Goal: Navigation & Orientation: Find specific page/section

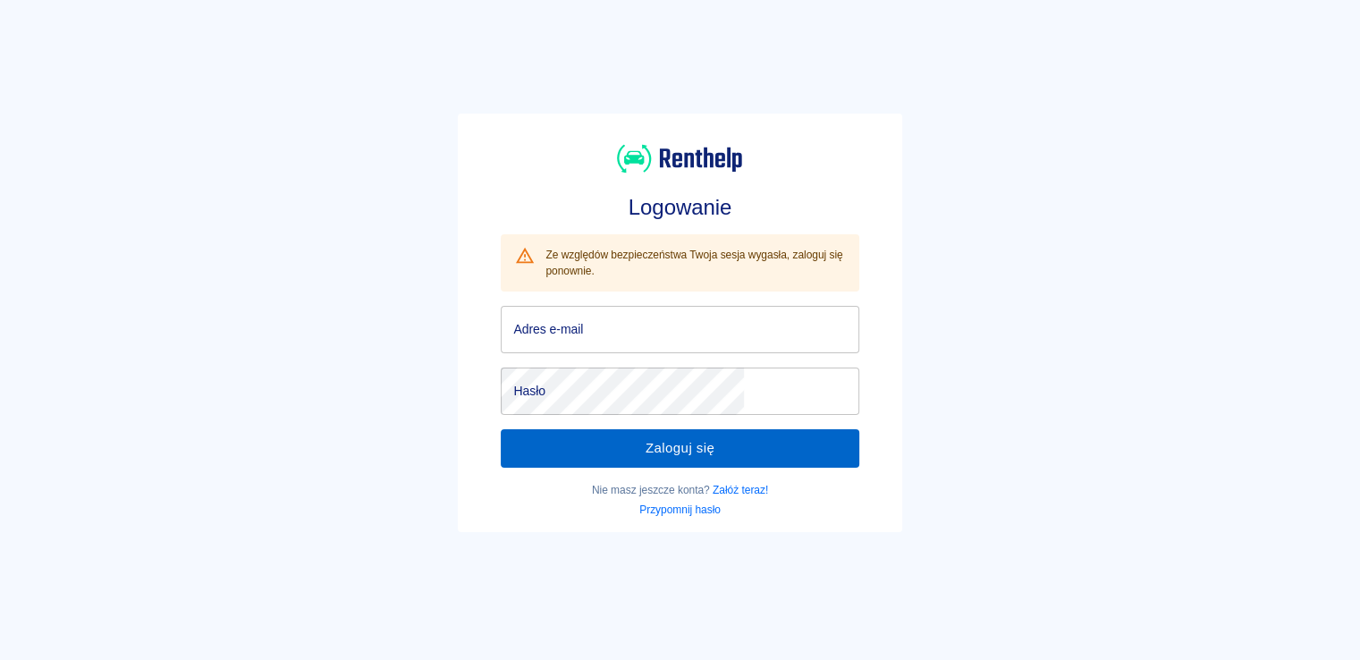
type input "[EMAIL_ADDRESS][DOMAIN_NAME]"
click at [658, 458] on button "Zaloguj się" at bounding box center [680, 448] width 358 height 38
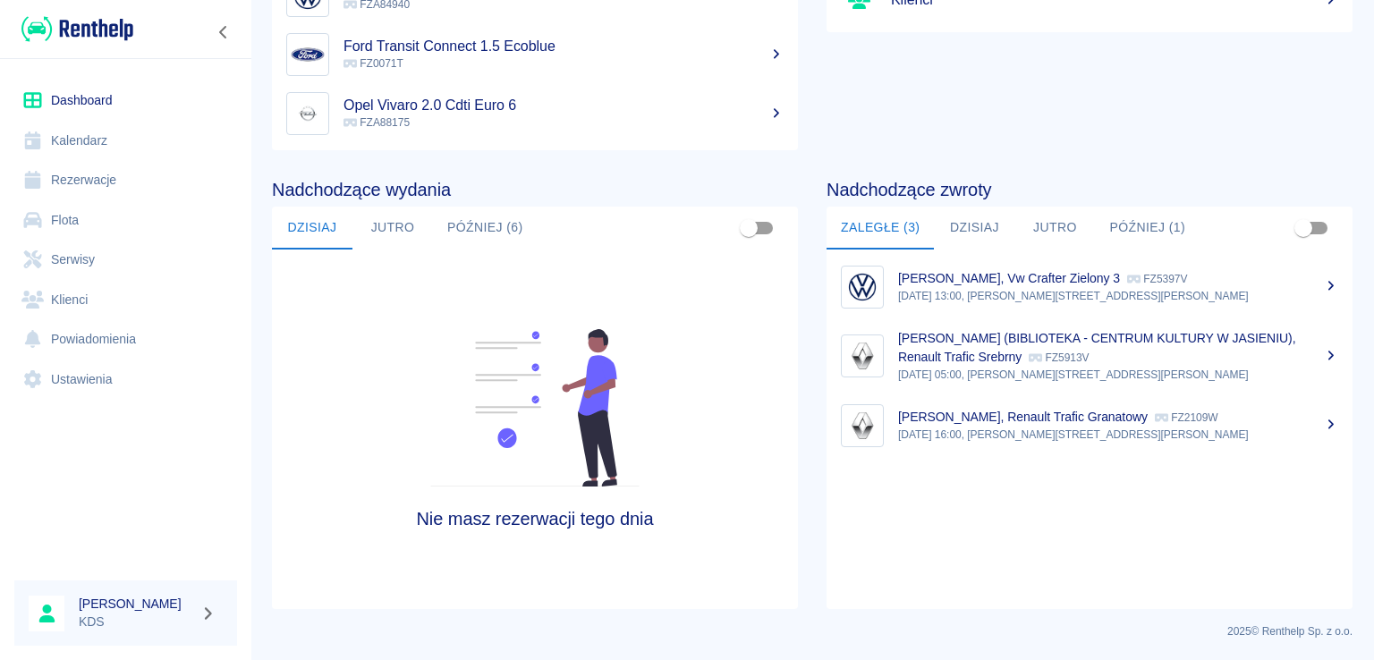
scroll to position [273, 0]
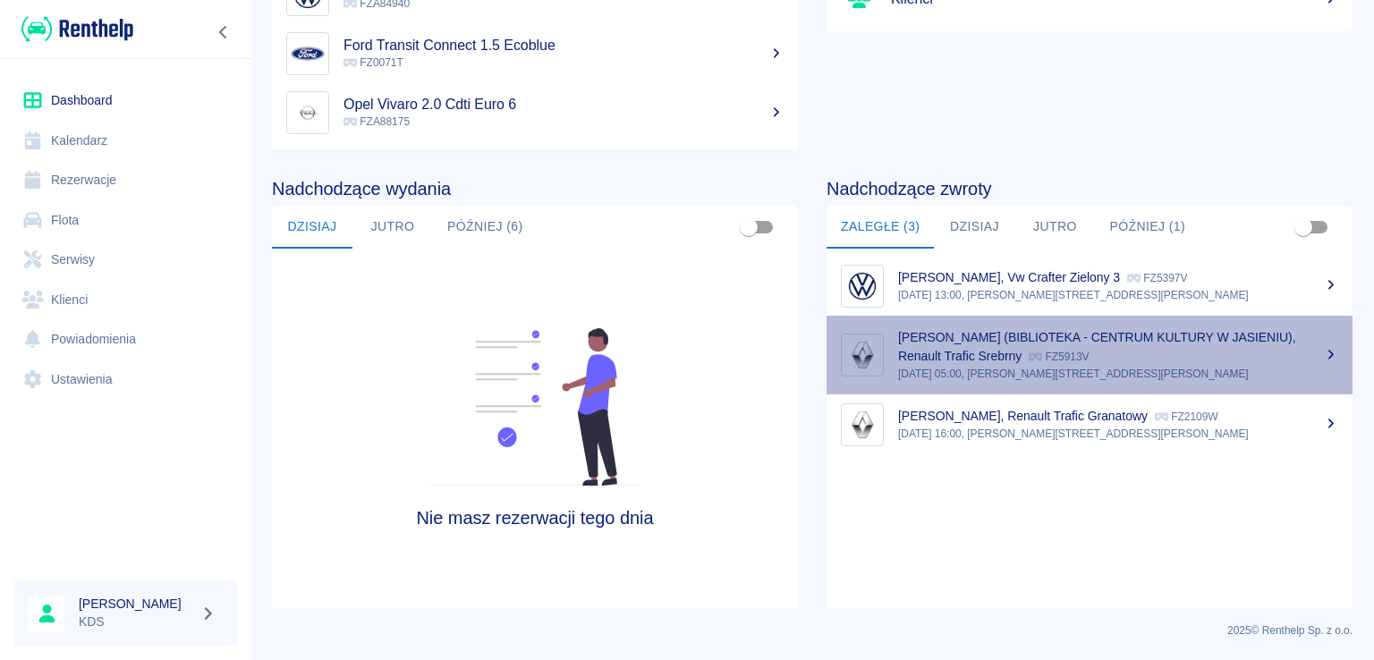
click at [1144, 352] on div "[PERSON_NAME] (BIBLIOTEKA - CENTRUM KULTURY W JASIENIU), Renault Trafic Srebrny…" at bounding box center [1118, 347] width 440 height 38
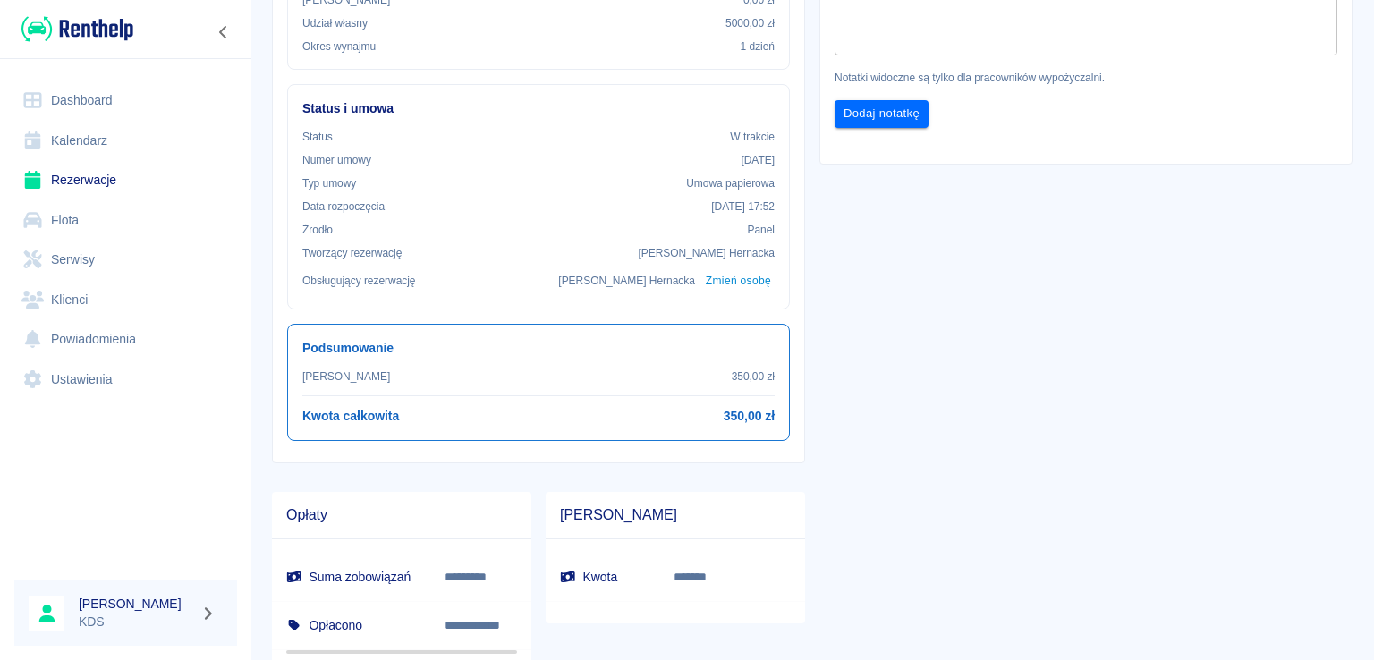
scroll to position [488, 0]
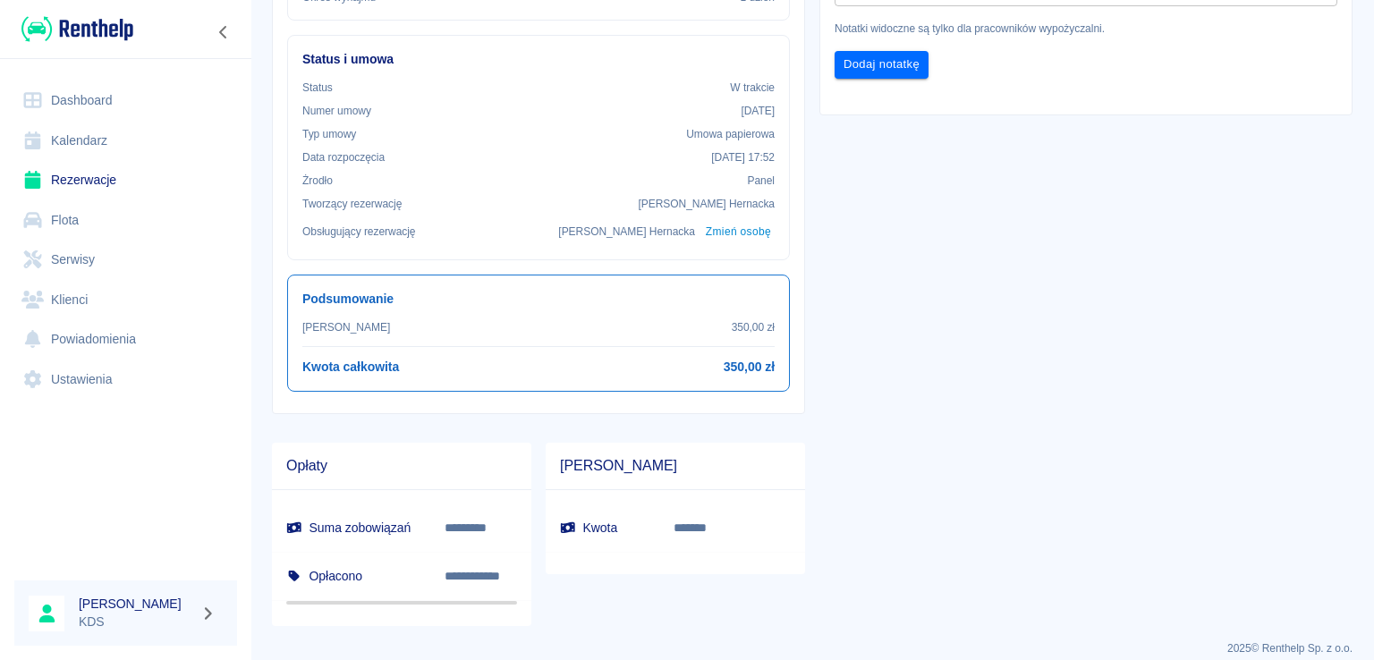
click at [127, 38] on img at bounding box center [77, 29] width 112 height 30
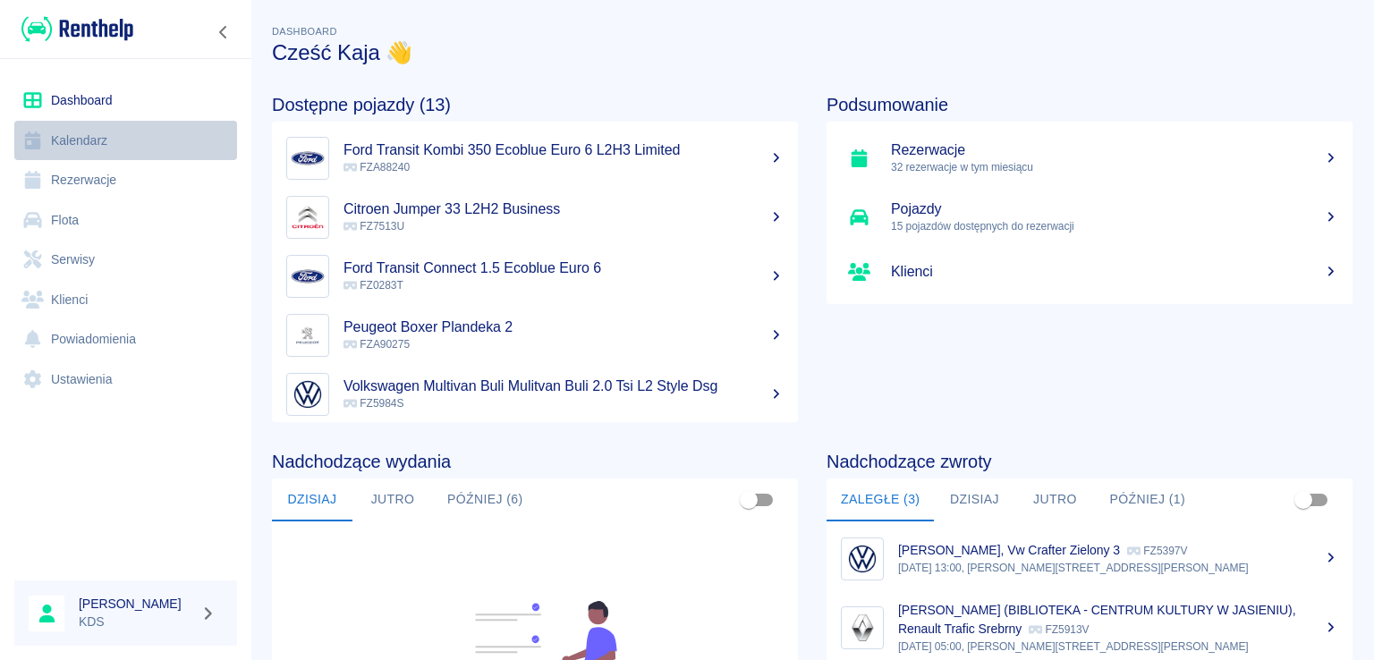
click at [78, 133] on link "Kalendarz" at bounding box center [125, 141] width 223 height 40
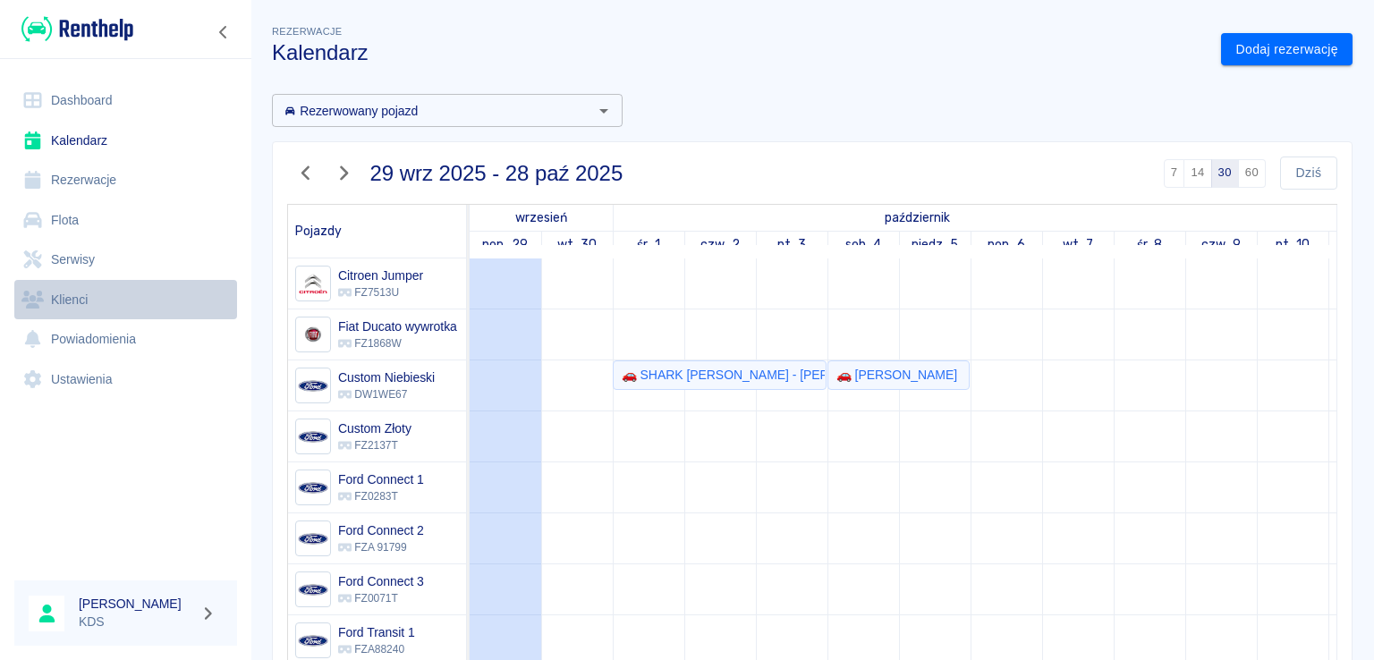
click at [83, 288] on link "Klienci" at bounding box center [125, 300] width 223 height 40
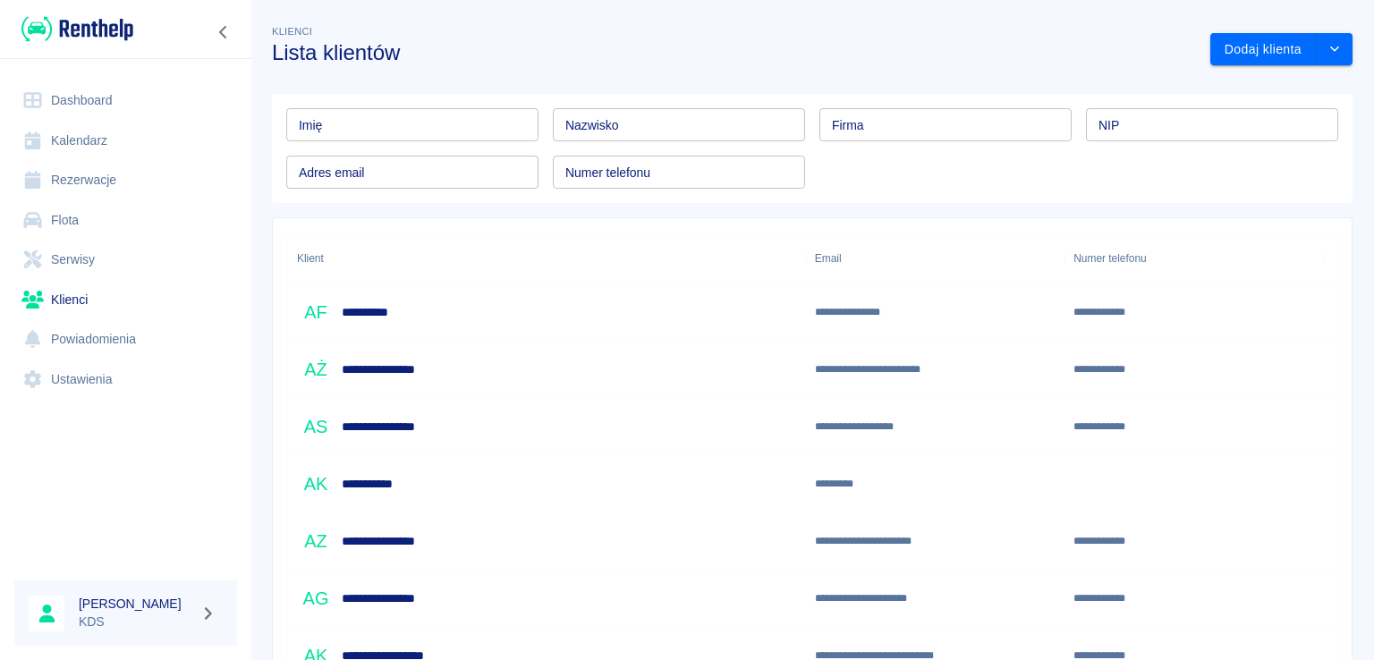
click at [635, 113] on input "Nazwisko" at bounding box center [679, 124] width 252 height 33
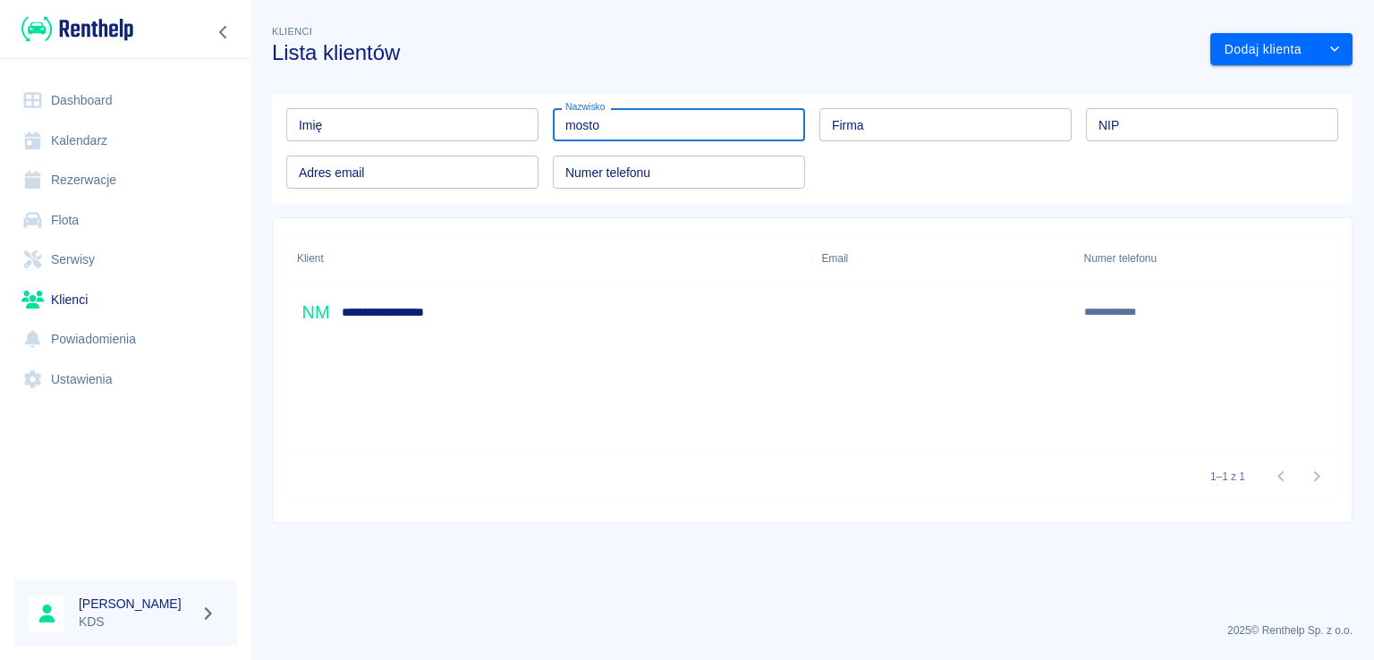
type input "mosto"
click at [450, 314] on div "**********" at bounding box center [550, 311] width 524 height 57
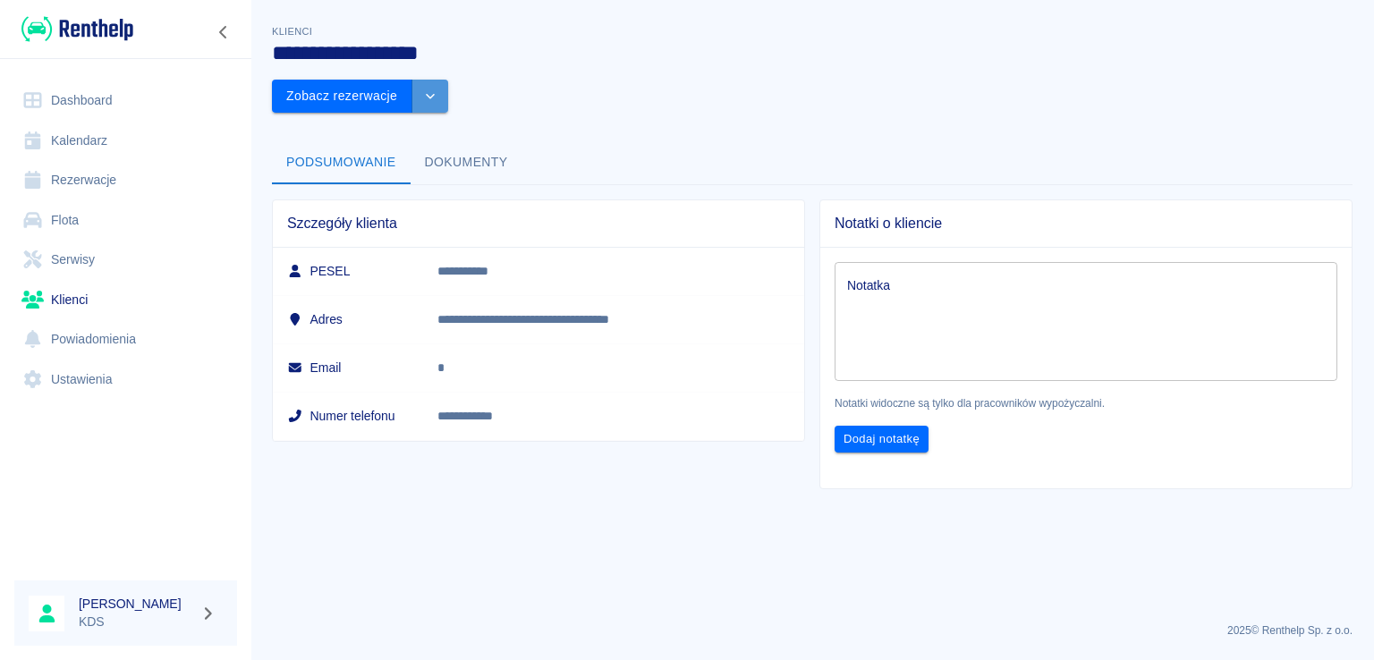
click at [437, 90] on icon "drop-down" at bounding box center [430, 96] width 14 height 12
click at [497, 392] on td "**********" at bounding box center [613, 416] width 381 height 48
click at [493, 410] on link "**********" at bounding box center [464, 416] width 55 height 13
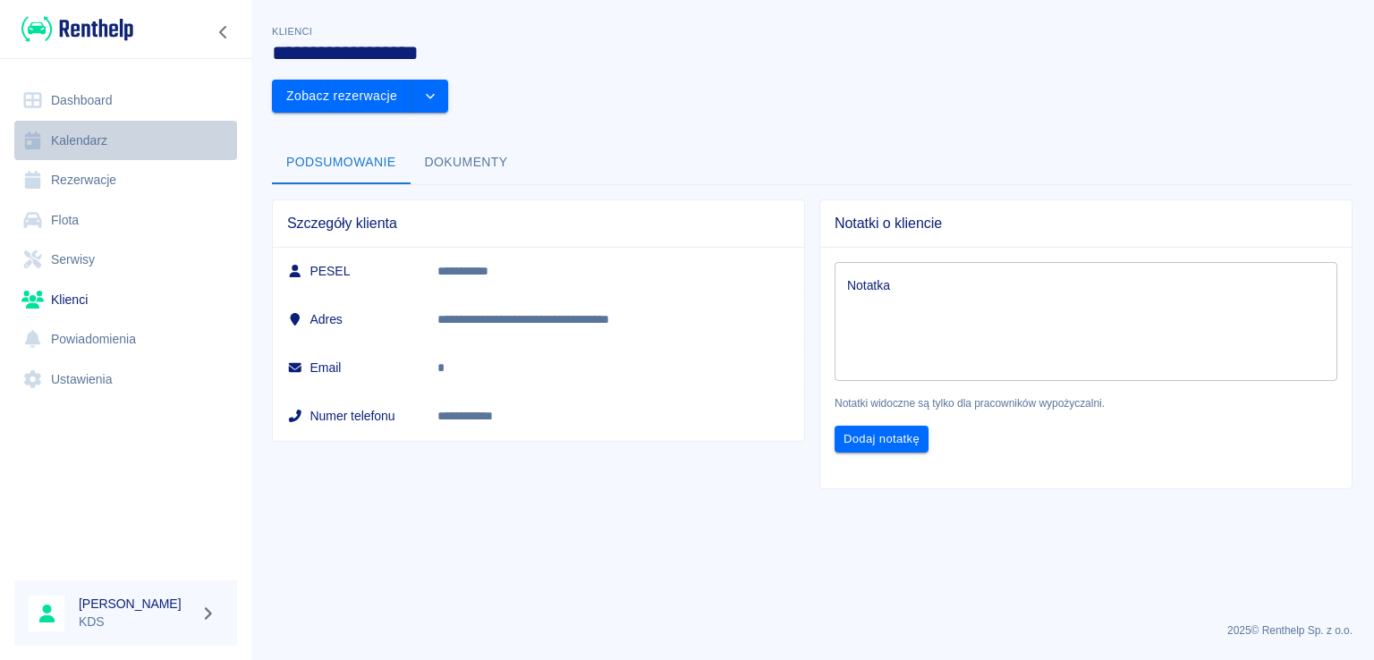
click at [93, 145] on link "Kalendarz" at bounding box center [125, 141] width 223 height 40
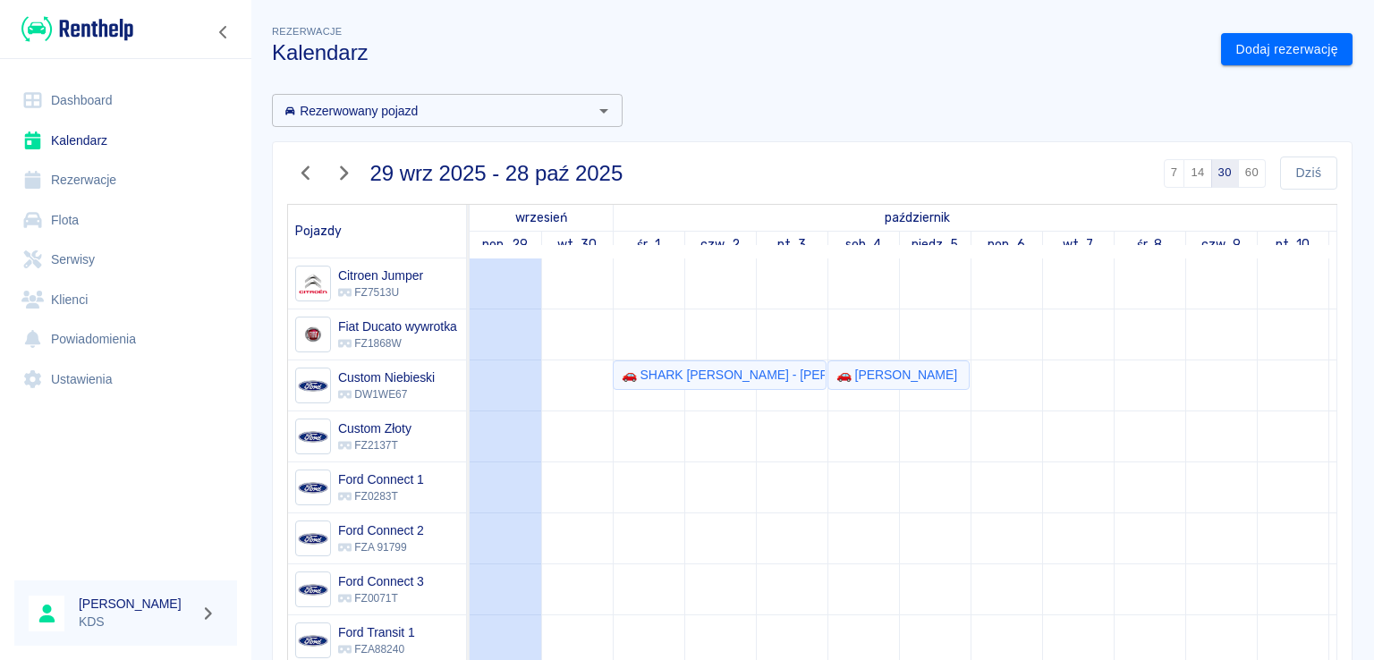
click at [308, 178] on icon "button" at bounding box center [305, 173] width 8 height 14
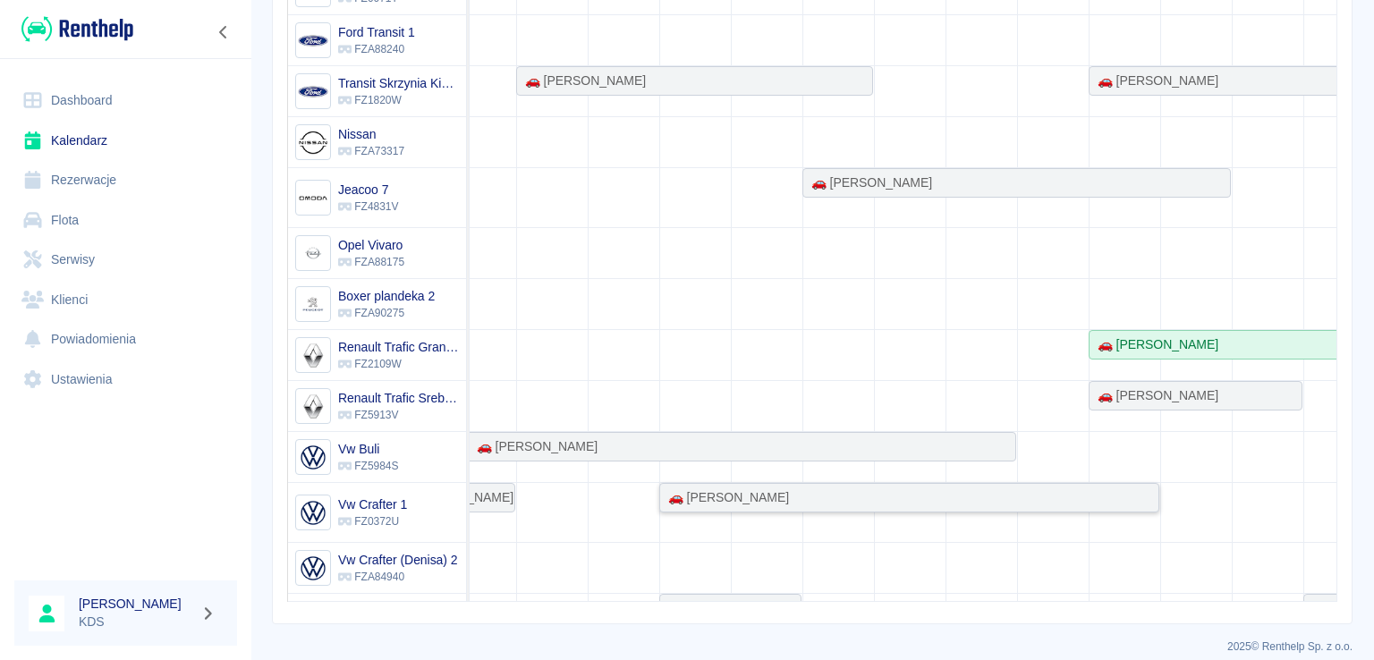
click at [803, 491] on div "🚗 [PERSON_NAME]" at bounding box center [909, 497] width 496 height 19
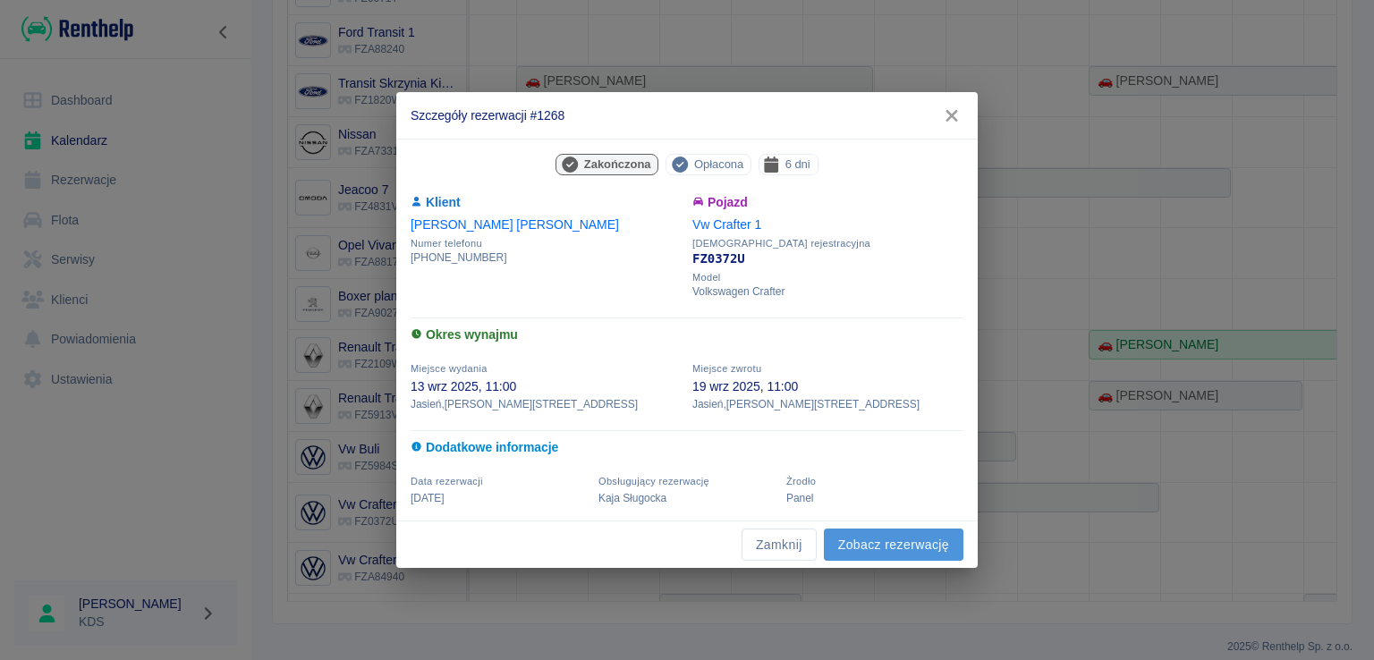
click at [848, 541] on link "Zobacz rezerwację" at bounding box center [894, 545] width 140 height 33
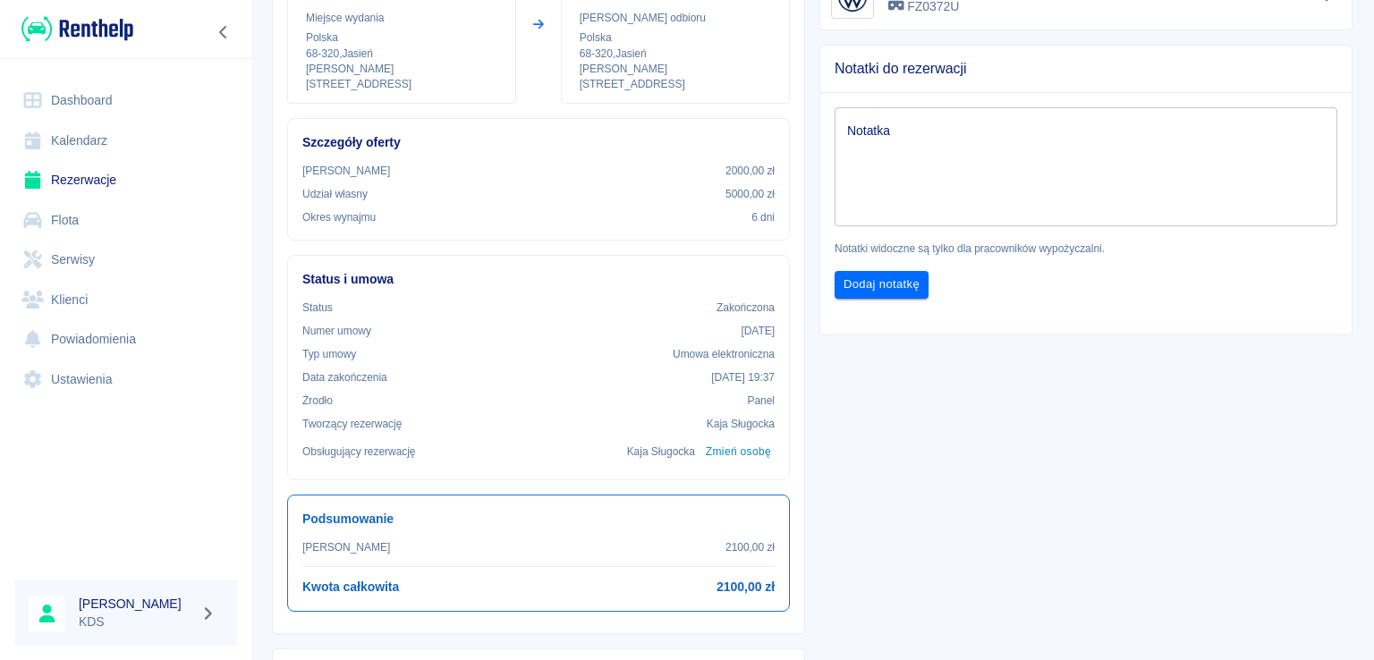
click at [104, 149] on link "Kalendarz" at bounding box center [125, 141] width 223 height 40
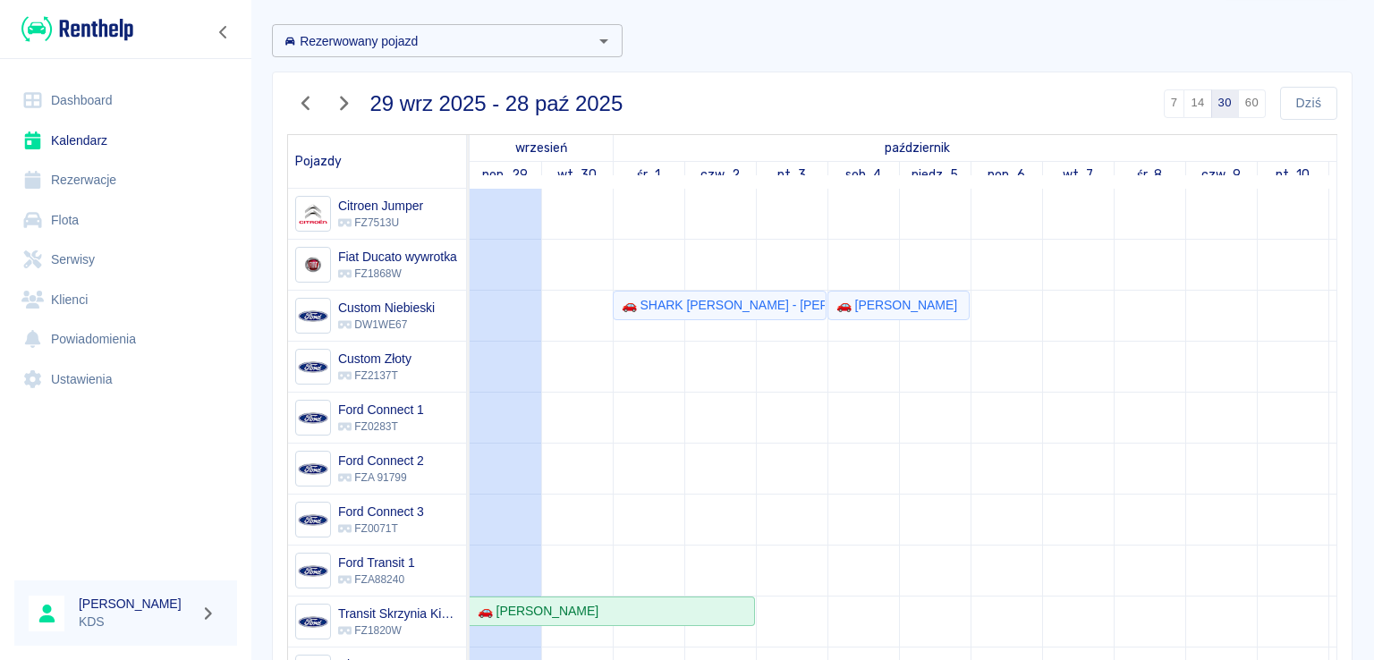
scroll to position [72, 0]
click at [308, 105] on icon "button" at bounding box center [305, 101] width 23 height 19
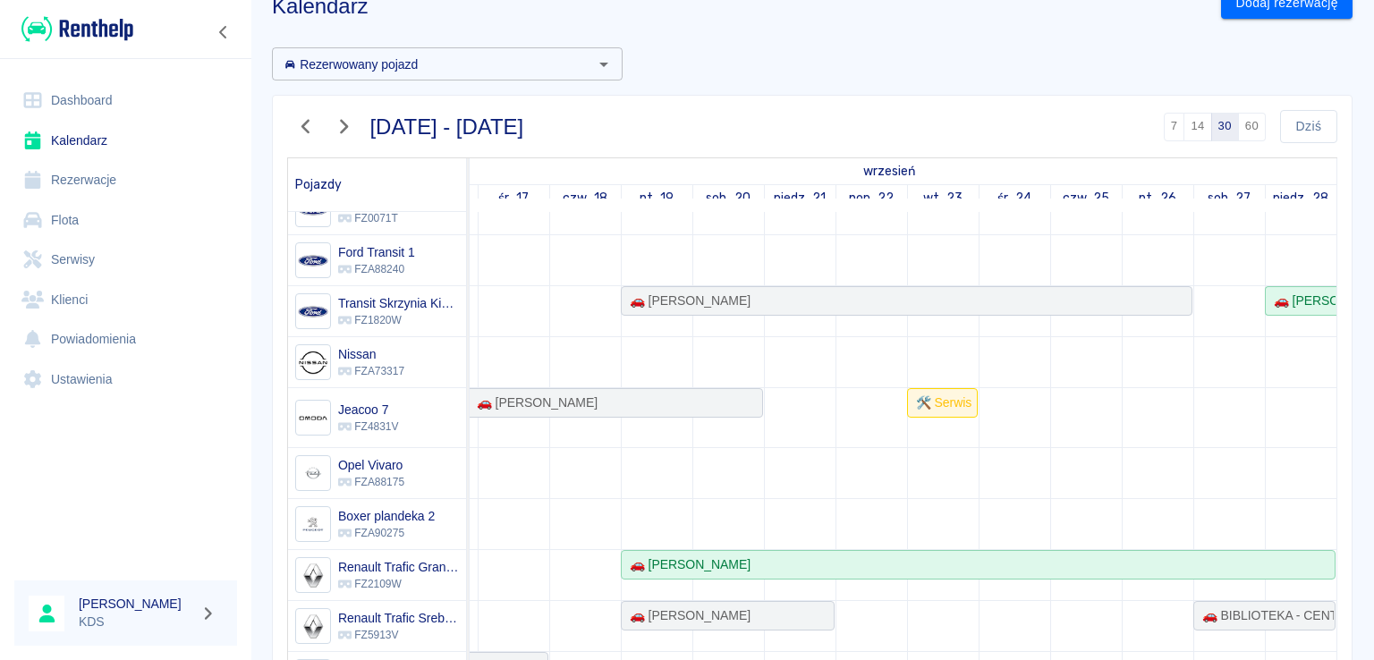
scroll to position [2, 0]
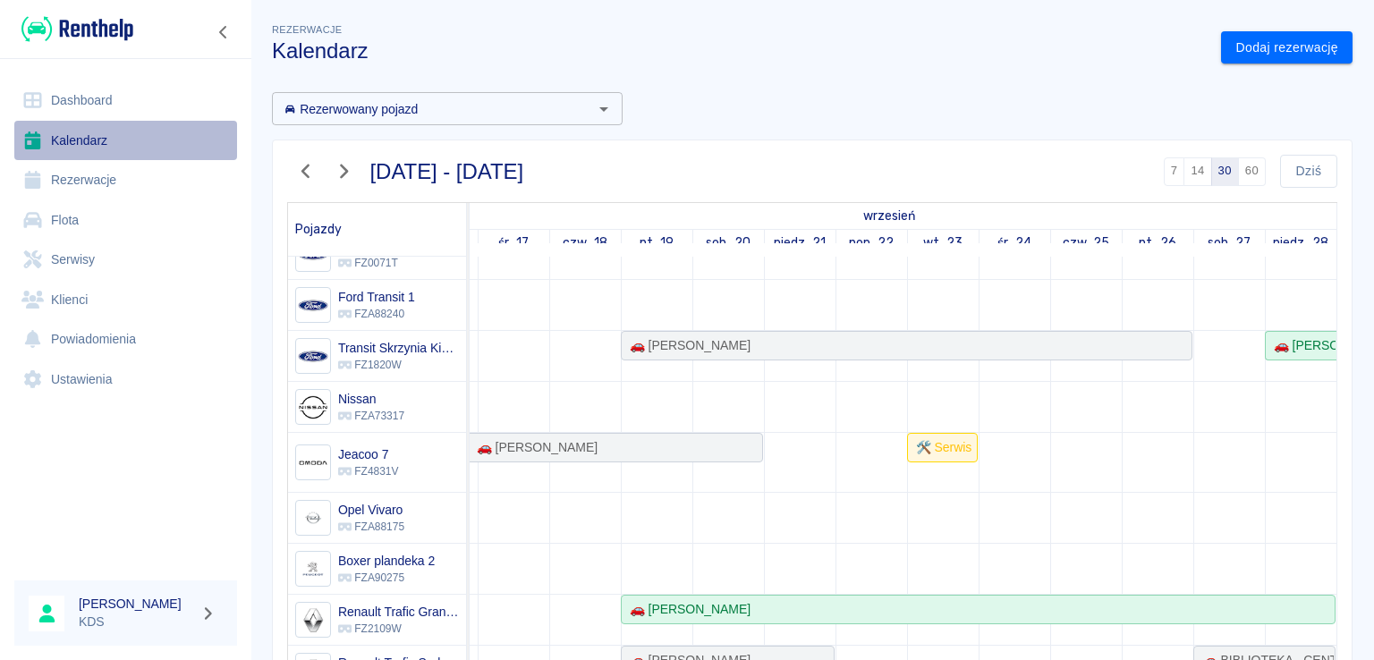
click at [106, 144] on link "Kalendarz" at bounding box center [125, 141] width 223 height 40
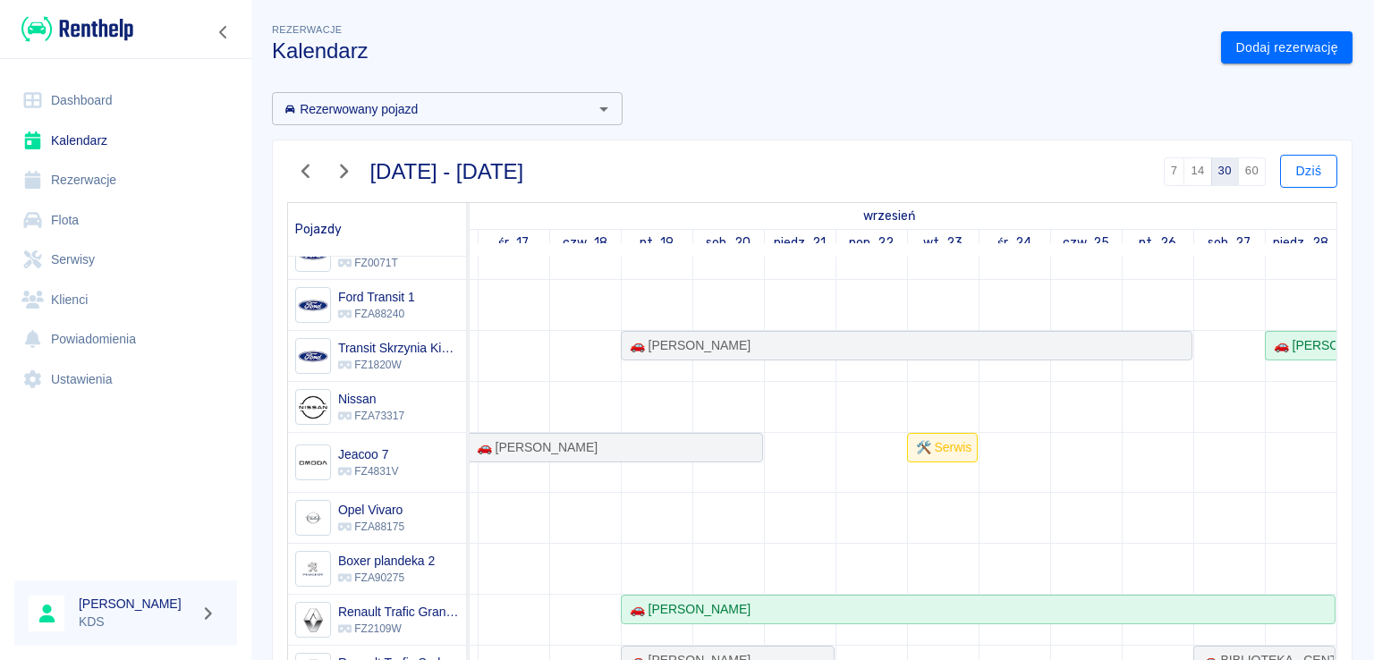
click at [1307, 163] on button "Dziś" at bounding box center [1308, 171] width 57 height 33
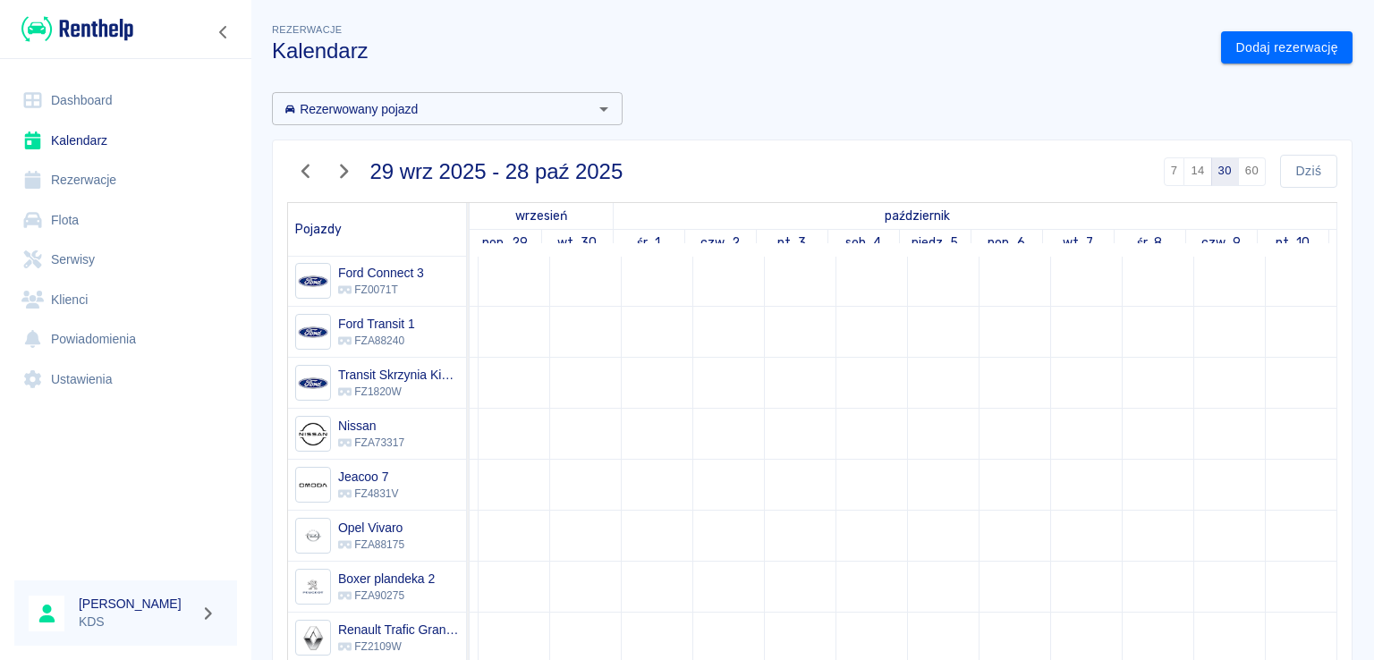
scroll to position [316, 0]
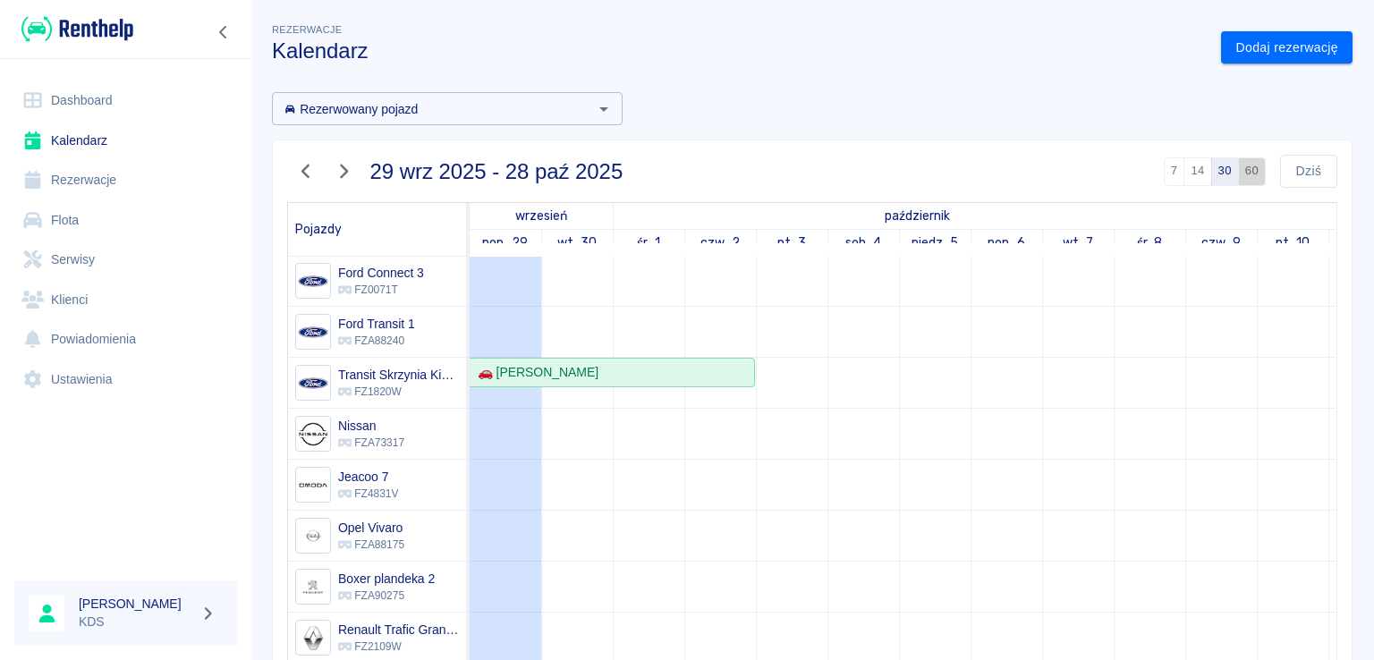
click at [1238, 171] on button "60" at bounding box center [1252, 171] width 28 height 29
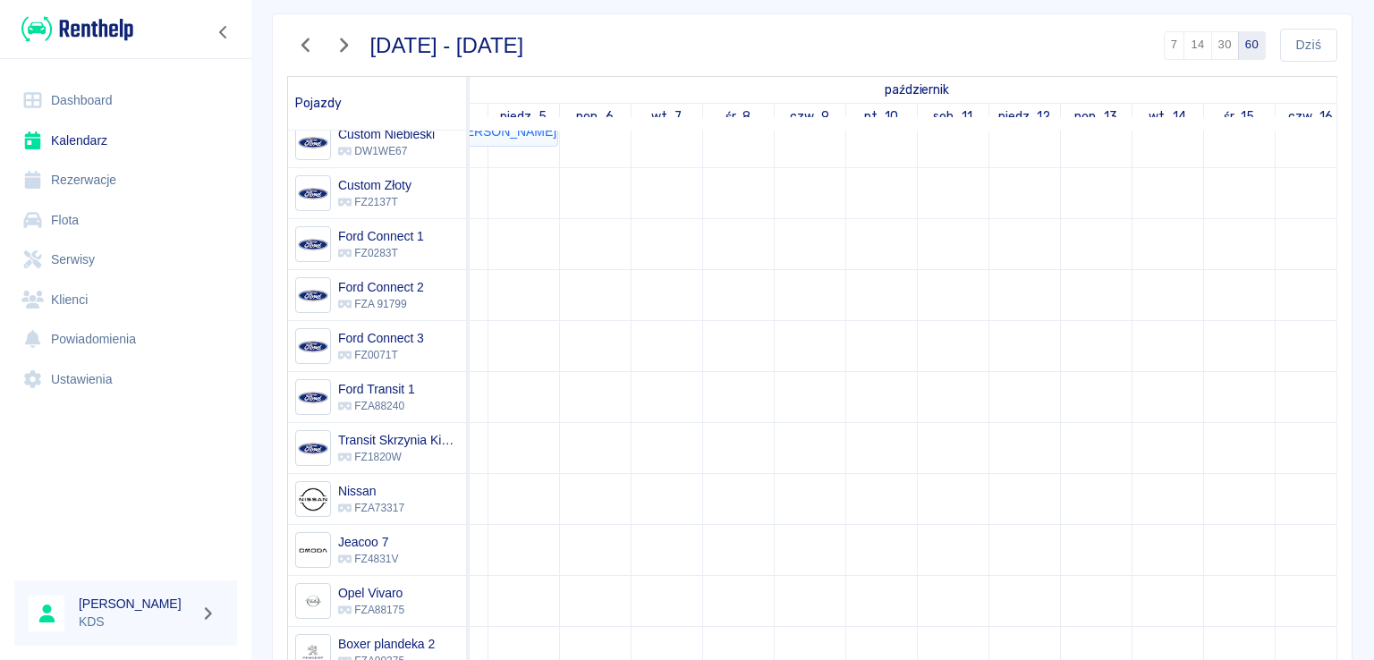
scroll to position [268, 0]
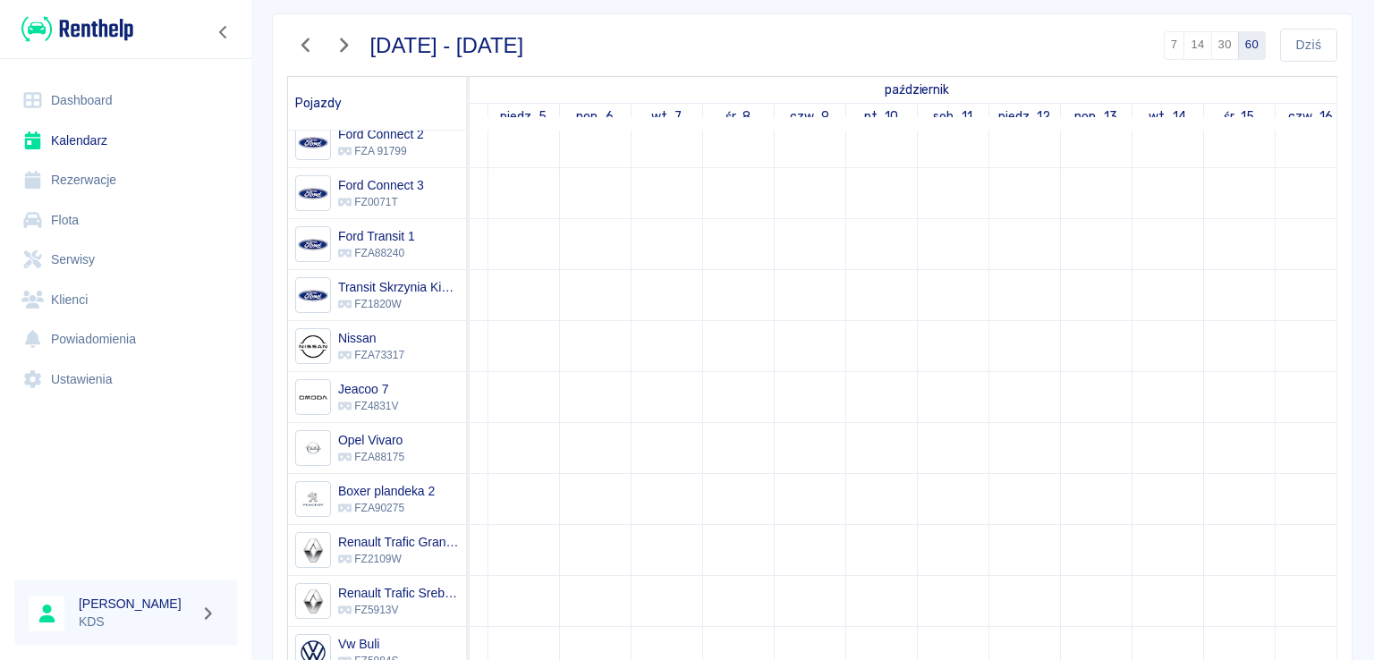
drag, startPoint x: 1357, startPoint y: 493, endPoint x: 1263, endPoint y: 527, distance: 99.9
click at [1341, 448] on div "Rezerwacje Kalendarz Dodaj rezerwację Rezerwowany pojazd Rezerwowany pojazd [DA…" at bounding box center [811, 346] width 1123 height 935
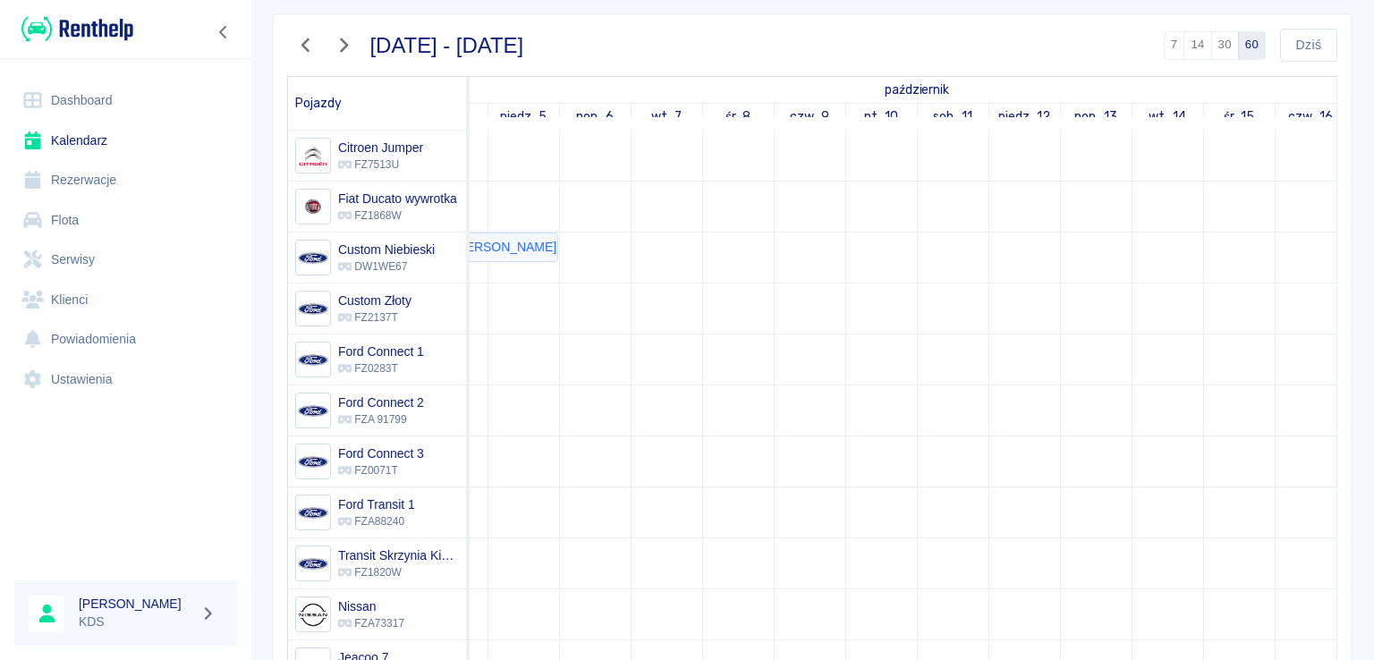
scroll to position [0, 0]
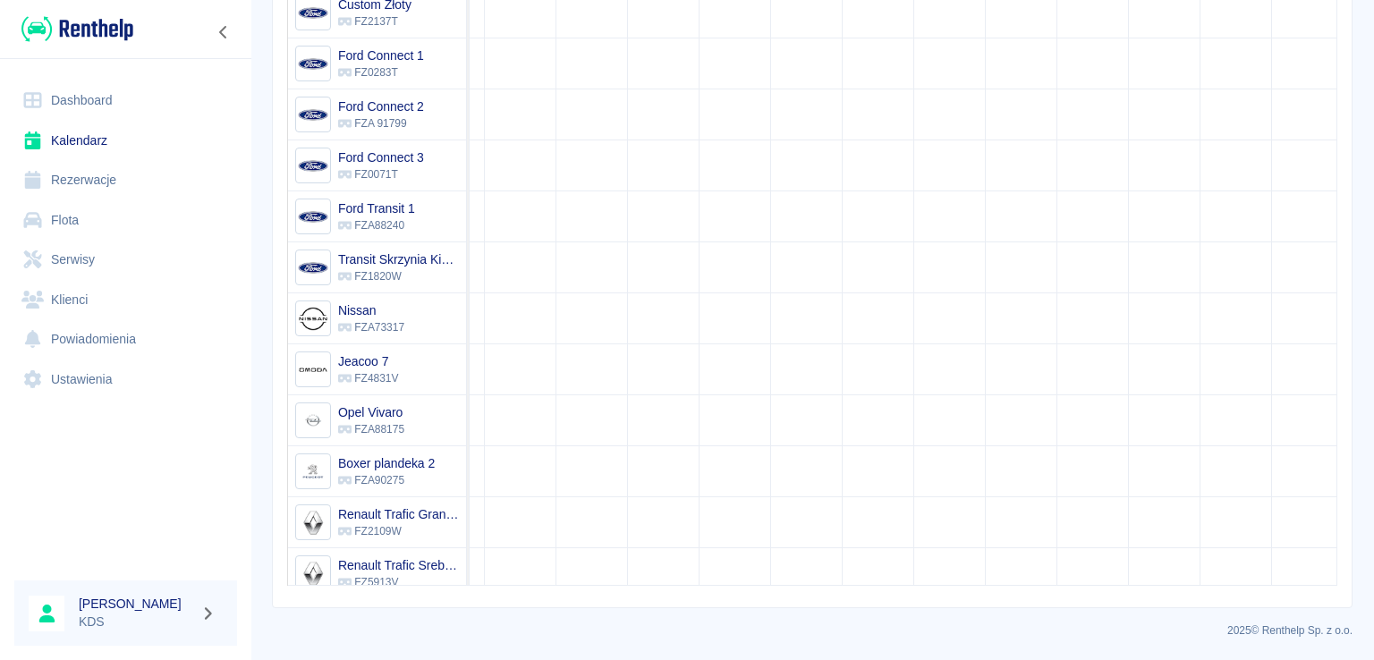
drag, startPoint x: 647, startPoint y: 597, endPoint x: 962, endPoint y: 512, distance: 326.0
click at [712, 587] on div "[DATE] - [DATE] 7 14 30 60 [DATE] Pojazdy wrzesień październik listopad pon., 2…" at bounding box center [812, 207] width 1078 height 799
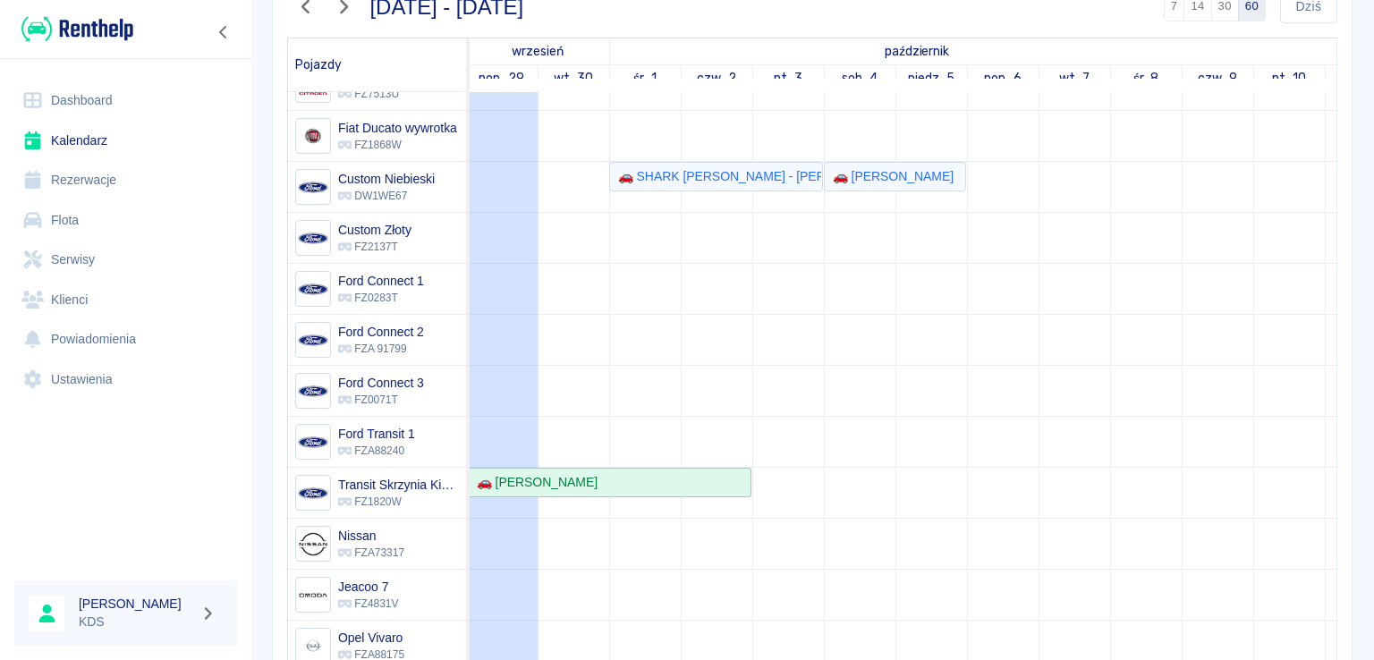
scroll to position [334, 0]
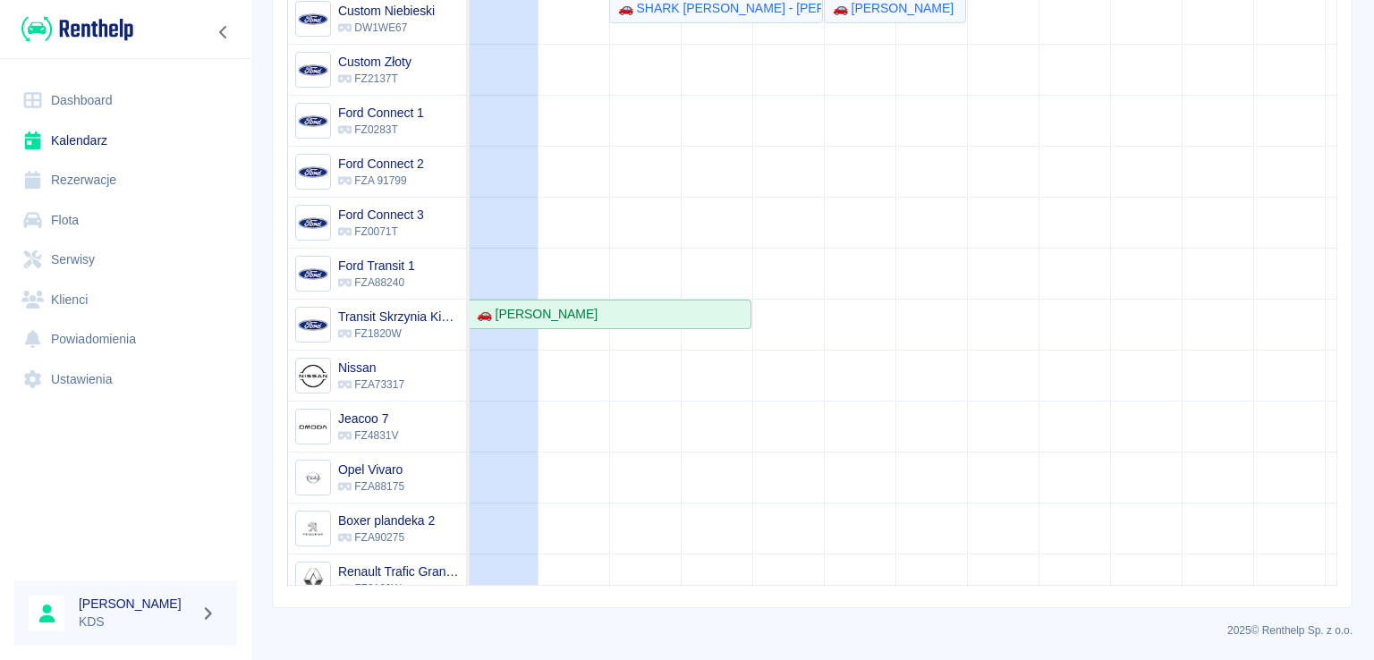
drag, startPoint x: 1368, startPoint y: 486, endPoint x: 266, endPoint y: 480, distance: 1102.6
click at [266, 463] on div "[DATE] - [DATE] 7 14 30 60 [DATE] Pojazdy wrzesień październik listopad pon., 2…" at bounding box center [805, 201] width 1095 height 816
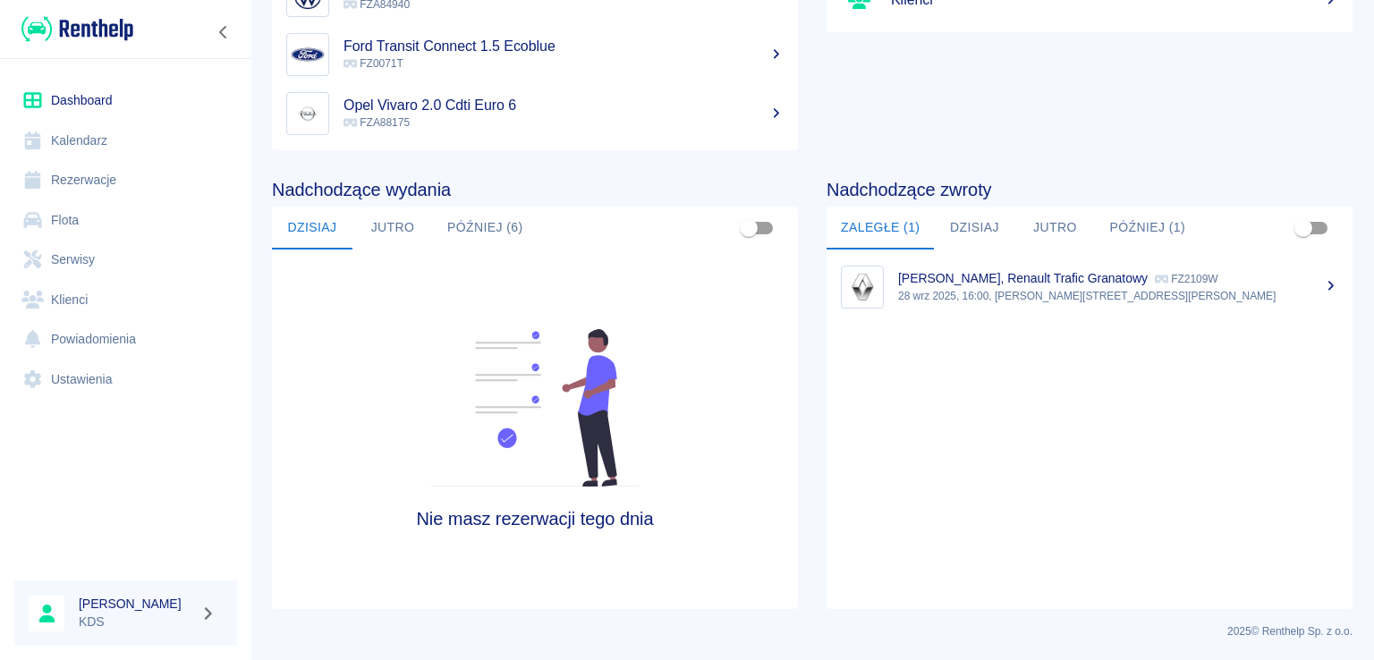
scroll to position [273, 0]
click at [1138, 228] on button "Później (1)" at bounding box center [1147, 227] width 105 height 43
click at [981, 223] on button "Dzisiaj" at bounding box center [974, 227] width 80 height 43
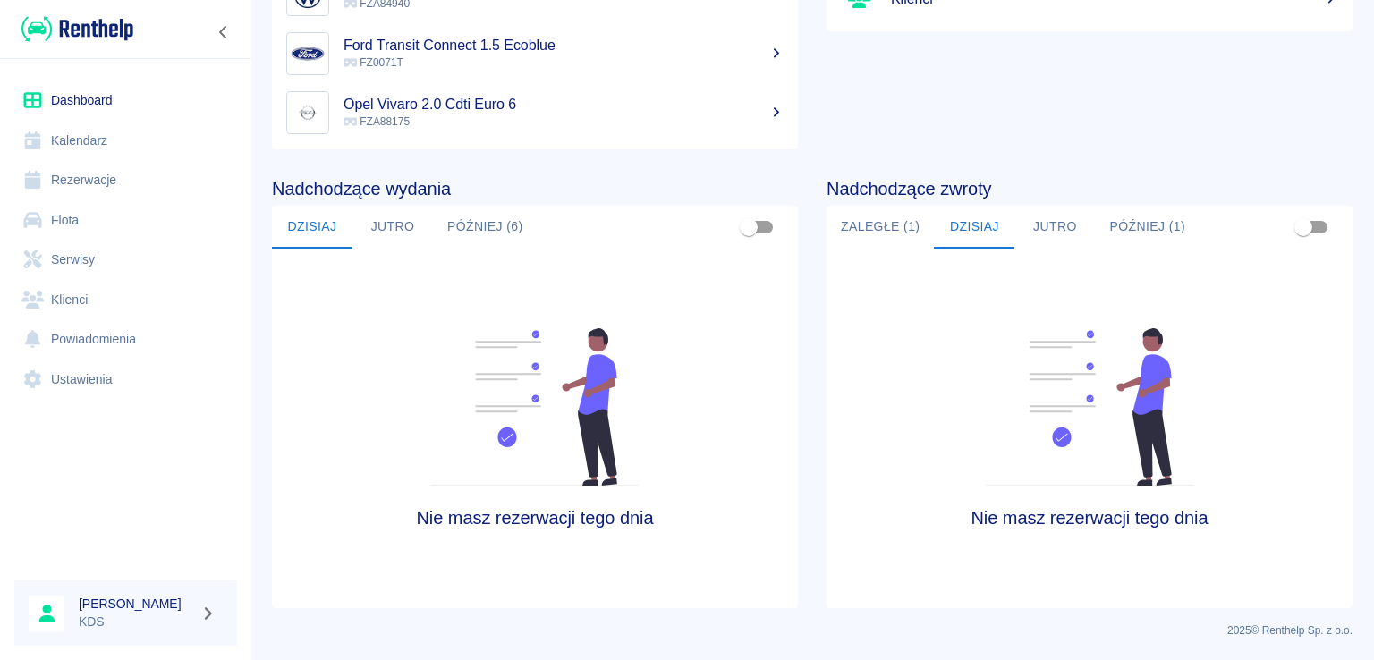
click at [880, 227] on button "Zaległe (1)" at bounding box center [879, 227] width 107 height 43
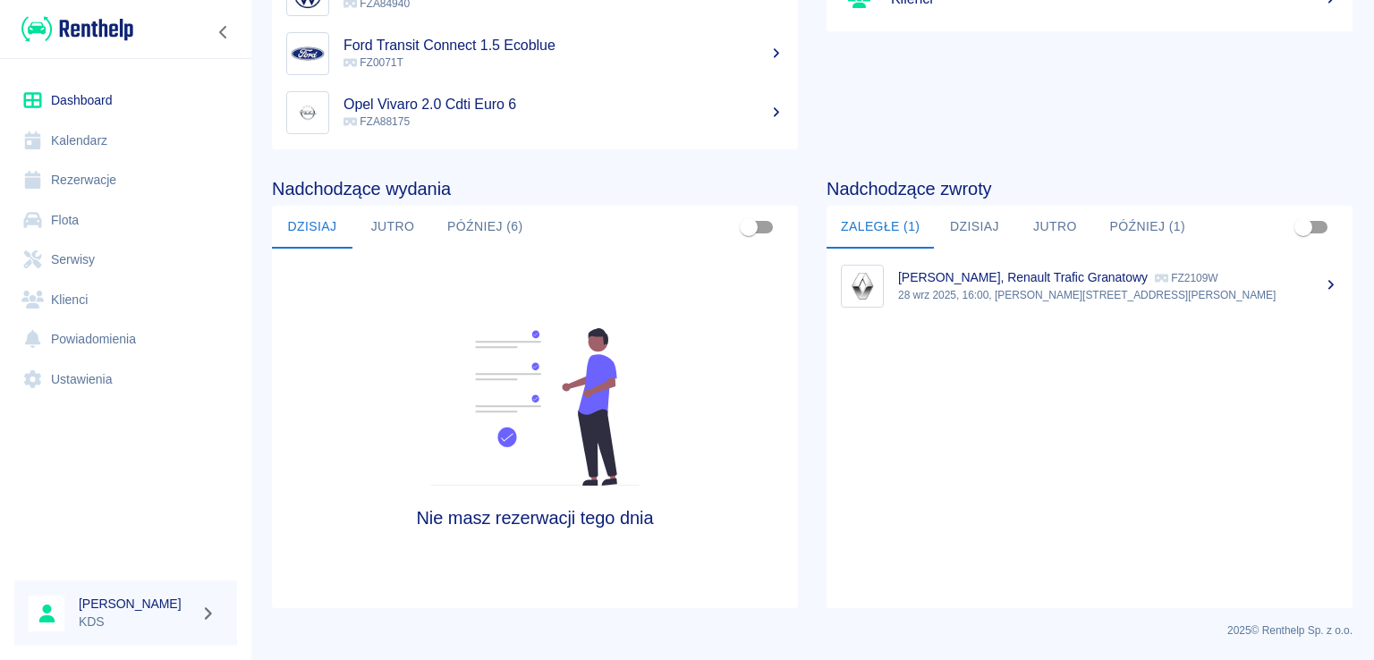
click at [76, 151] on link "Kalendarz" at bounding box center [125, 141] width 223 height 40
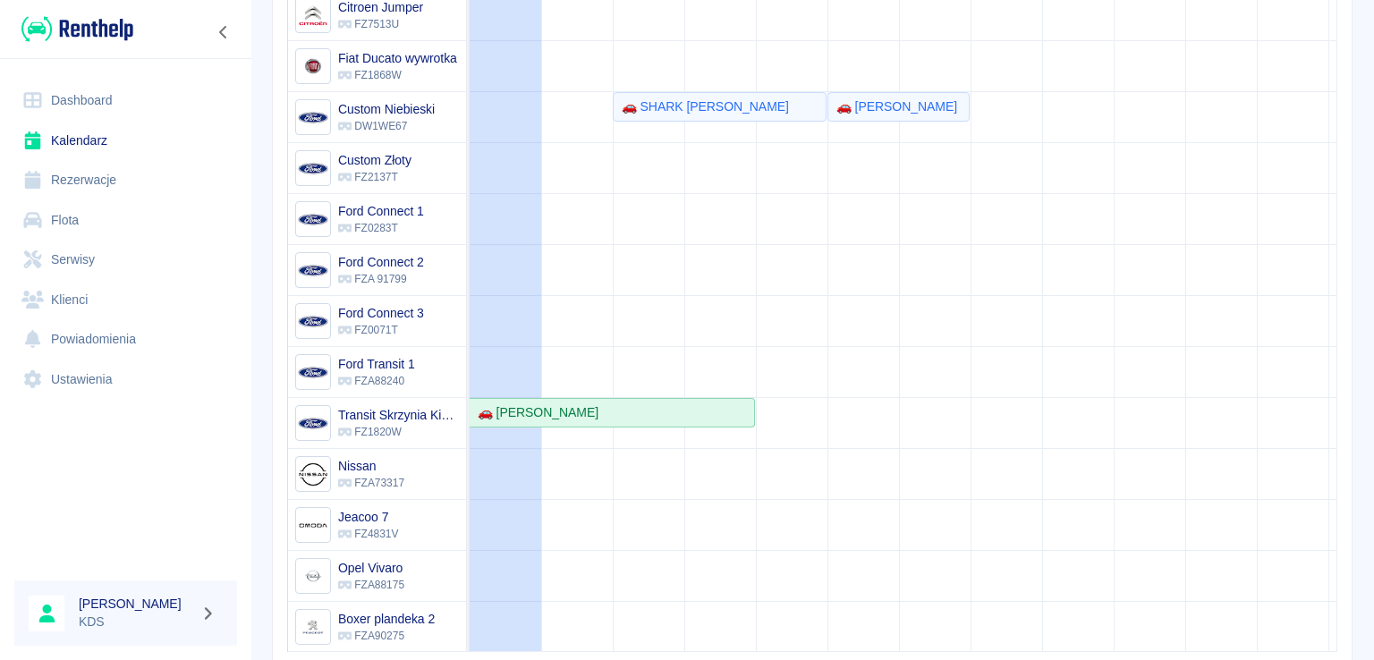
scroll to position [334, 0]
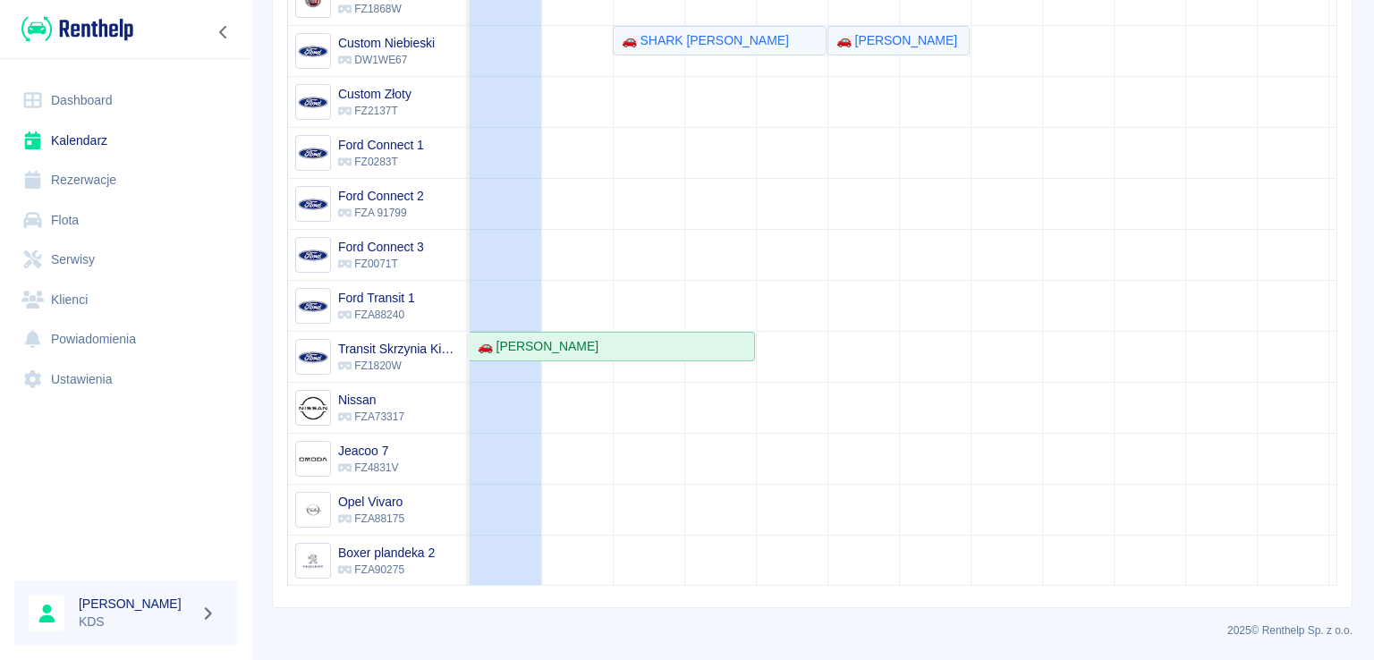
click at [474, 652] on div "Rezerwacje Kalendarz Dodaj rezerwację Rezerwowany pojazd Rezerwowany pojazd 29 …" at bounding box center [811, 330] width 1123 height 660
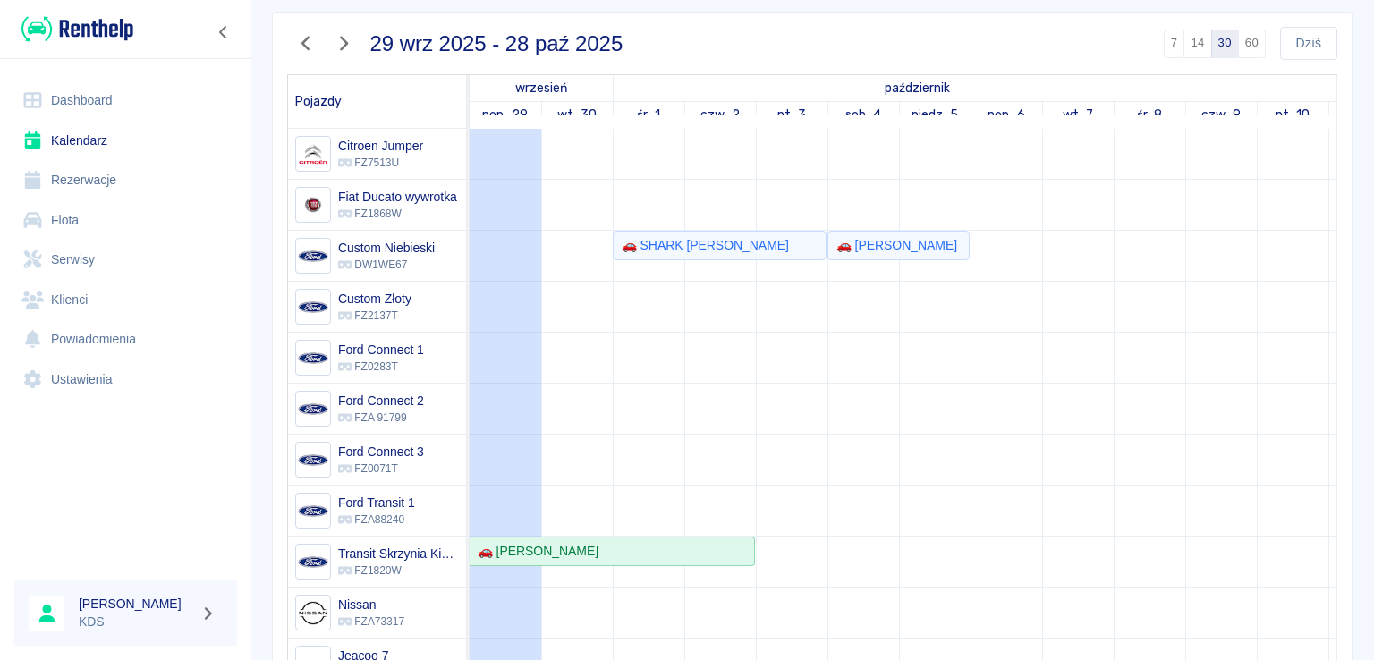
scroll to position [0, 0]
